Goal: Information Seeking & Learning: Learn about a topic

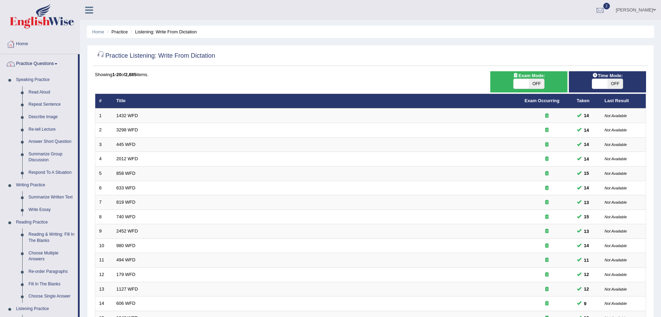
scroll to position [228, 0]
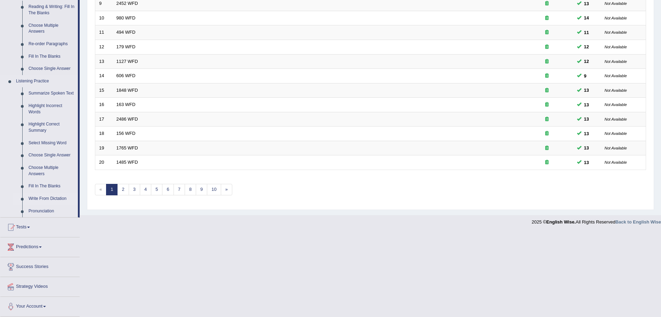
click at [44, 201] on link "Write From Dictation" at bounding box center [51, 199] width 53 height 13
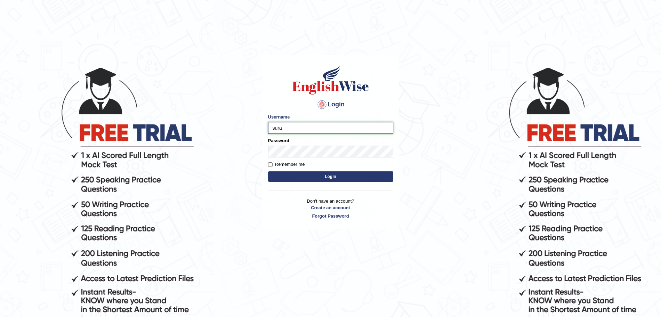
type input "[DEMOGRAPHIC_DATA]"
click at [287, 178] on button "Login" at bounding box center [330, 177] width 125 height 10
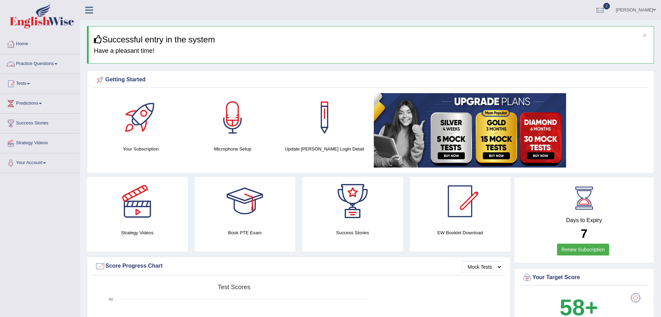
click at [37, 63] on link "Practice Questions" at bounding box center [39, 62] width 79 height 17
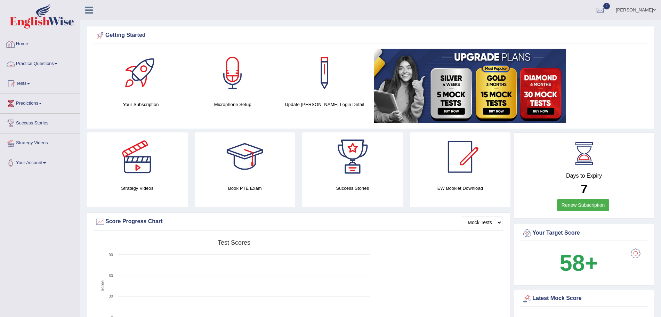
click at [50, 68] on link "Practice Questions" at bounding box center [39, 62] width 79 height 17
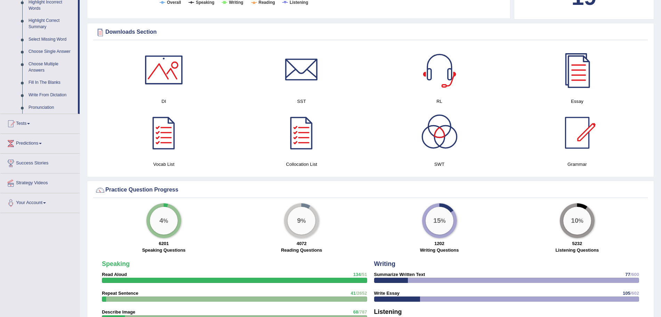
scroll to position [329, 0]
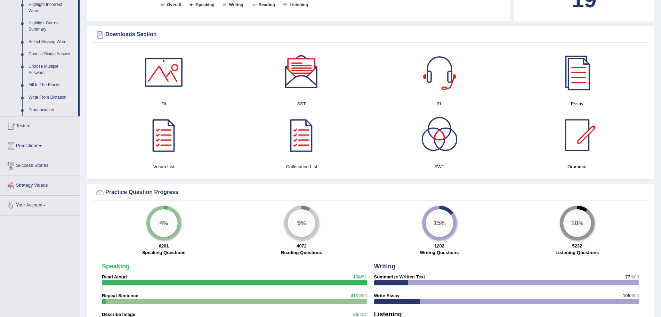
click at [40, 98] on link "Write From Dictation" at bounding box center [51, 97] width 53 height 13
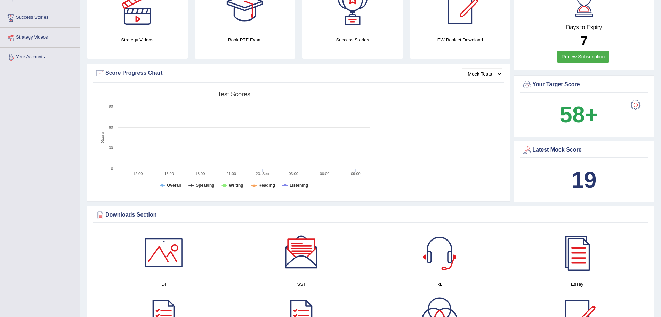
scroll to position [90, 0]
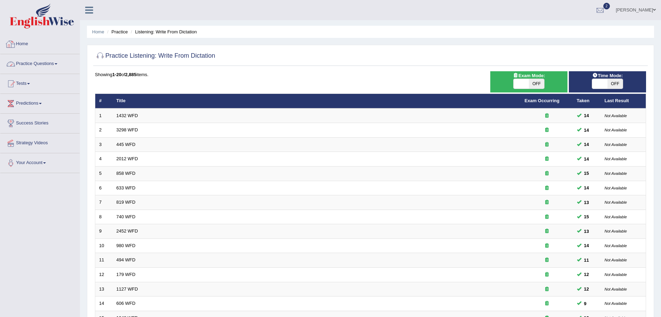
click at [54, 65] on link "Practice Questions" at bounding box center [39, 62] width 79 height 17
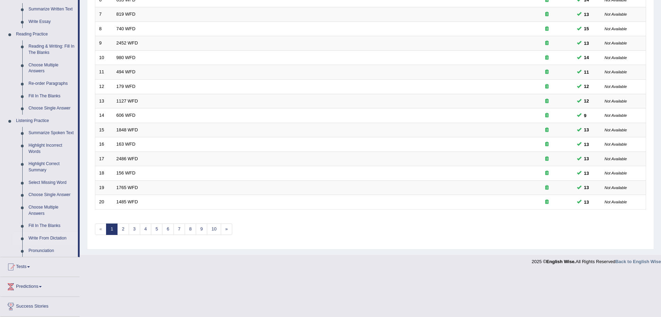
scroll to position [228, 0]
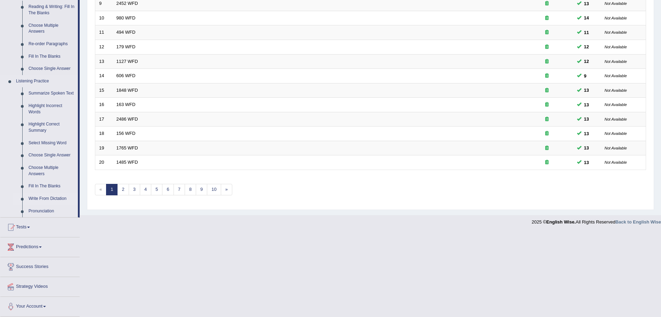
click at [48, 199] on link "Write From Dictation" at bounding box center [51, 199] width 53 height 13
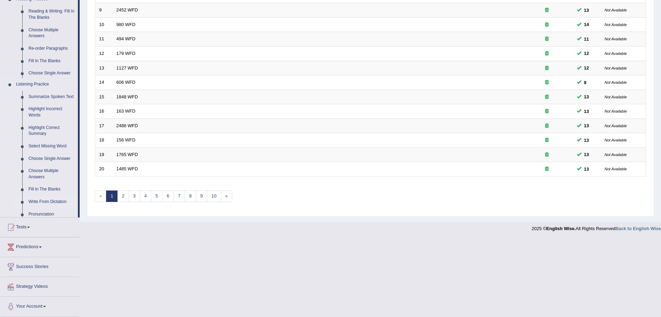
scroll to position [143, 0]
